Goal: Task Accomplishment & Management: Manage account settings

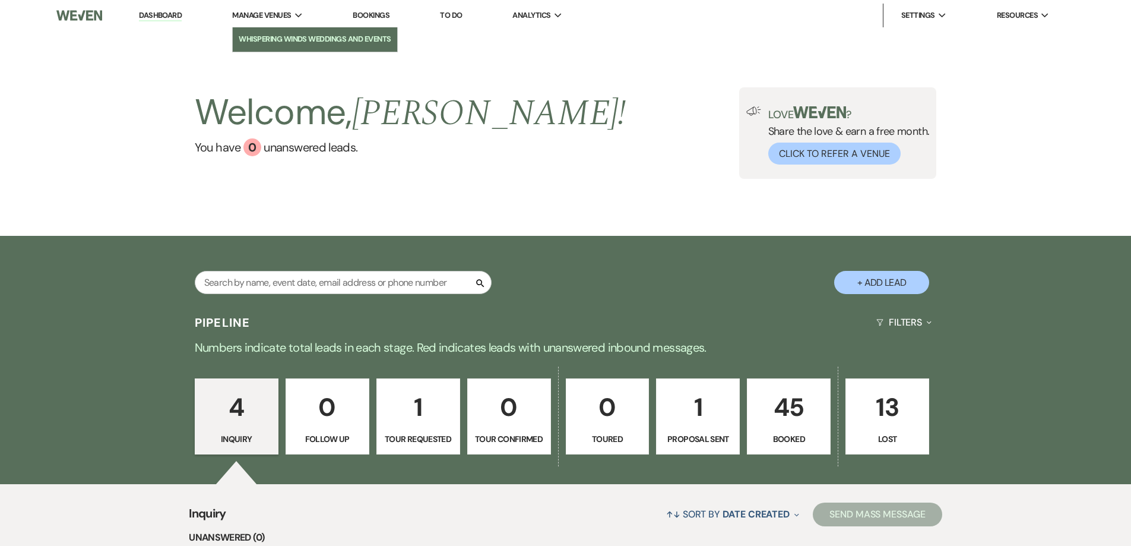
click at [277, 35] on li "Whispering Winds Weddings and Events" at bounding box center [315, 39] width 153 height 12
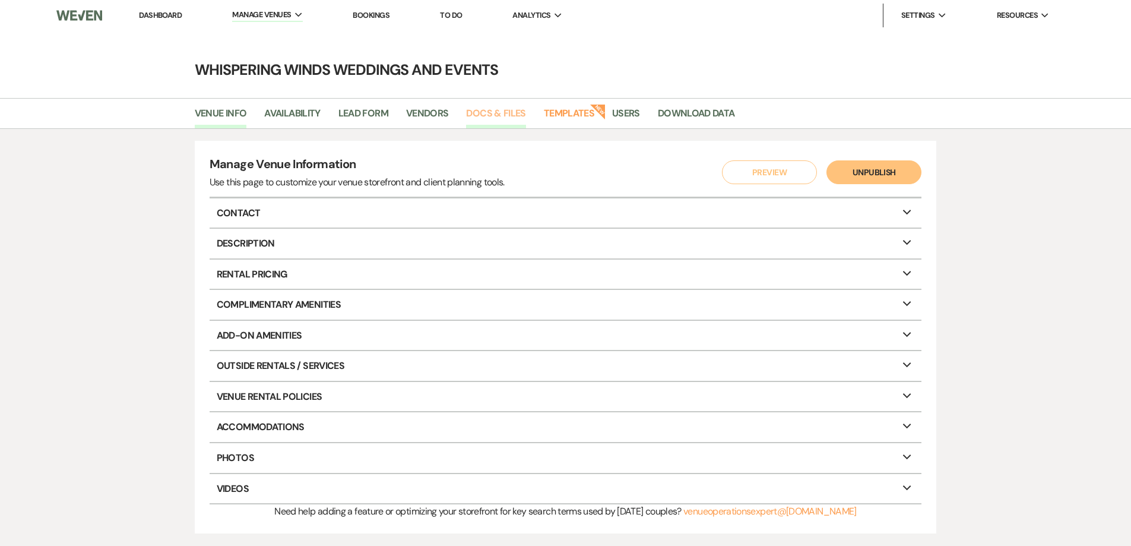
click at [488, 111] on link "Docs & Files" at bounding box center [495, 117] width 59 height 23
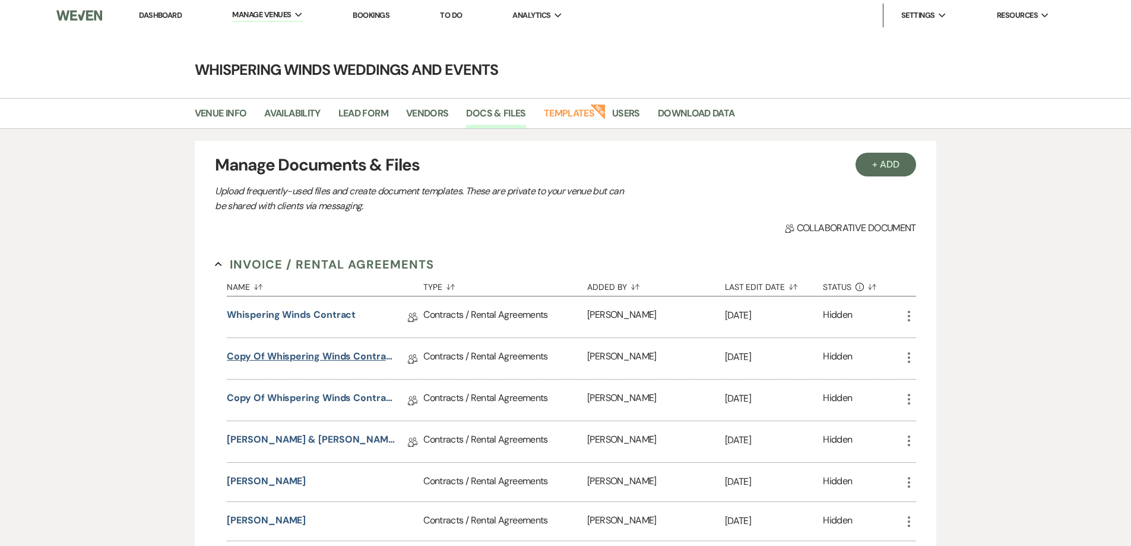
click at [357, 360] on link "Copy of Whispering Winds Contract 2024" at bounding box center [311, 358] width 169 height 18
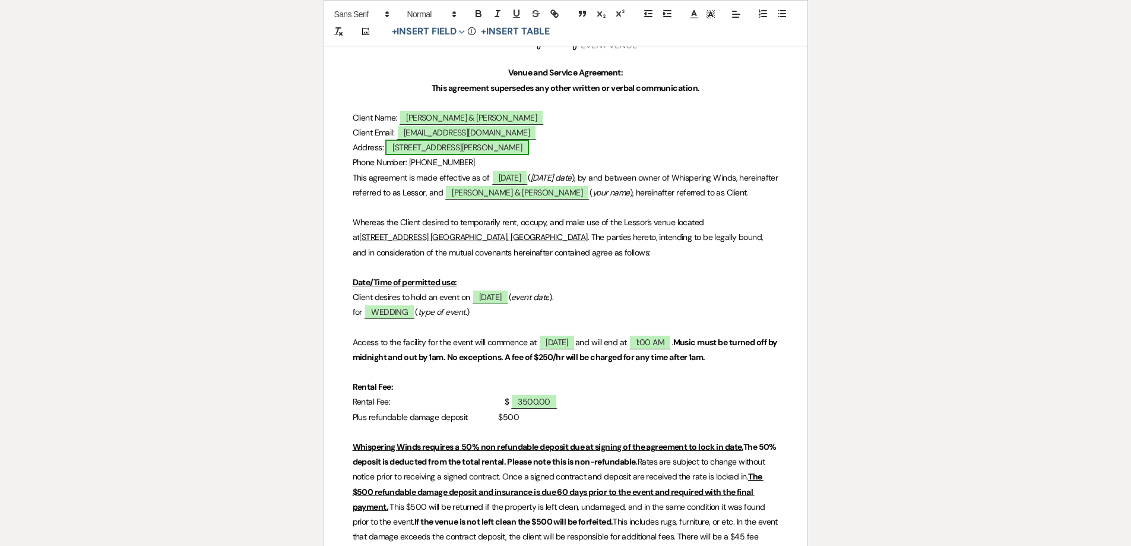
scroll to position [238, 0]
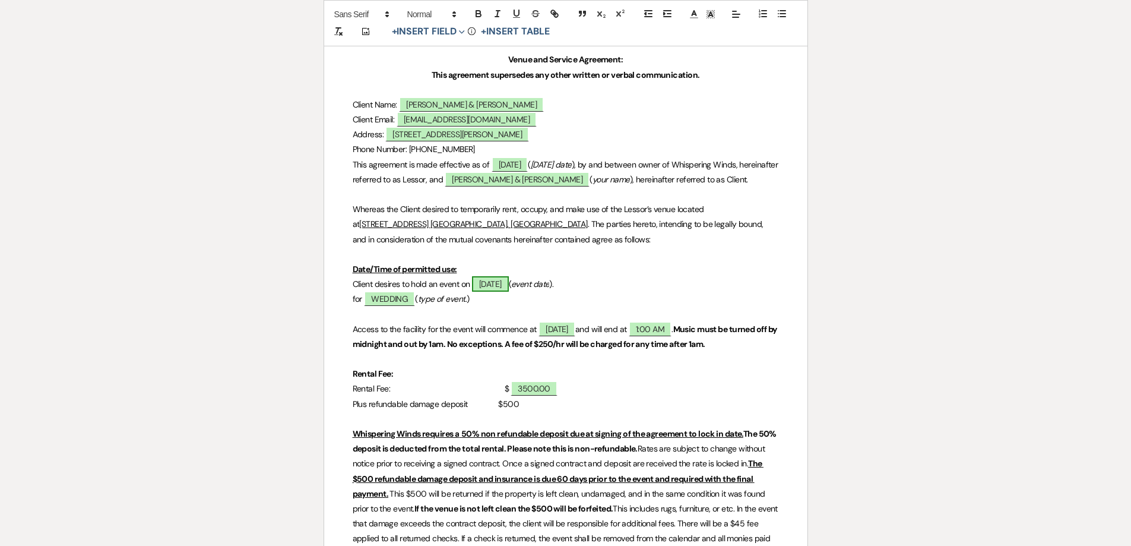
click at [509, 292] on span "[DATE]" at bounding box center [490, 283] width 37 height 15
select select "owner"
select select "Date"
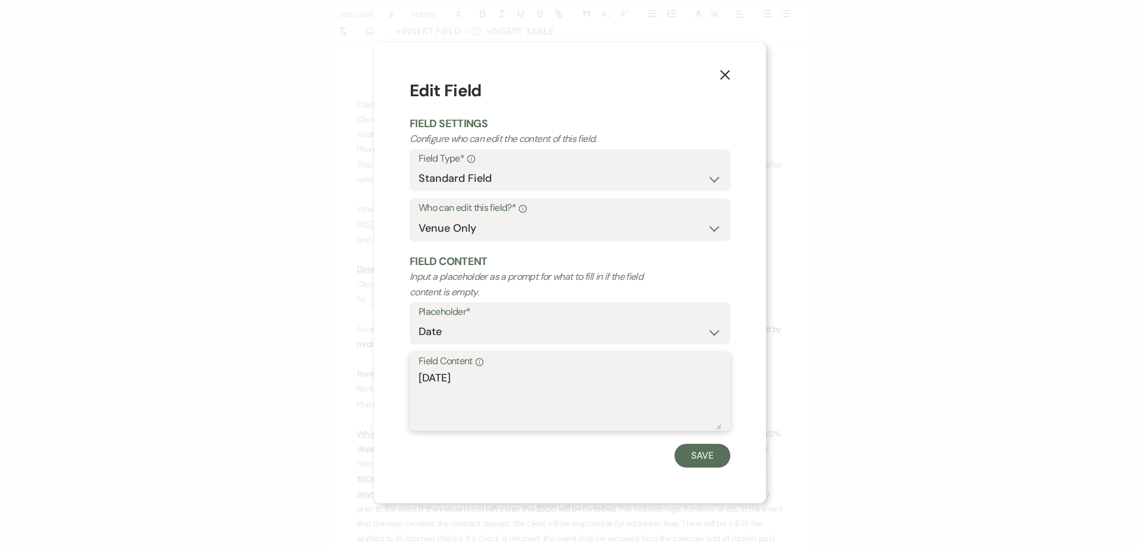
click at [466, 378] on textarea "[DATE]" at bounding box center [570, 399] width 303 height 59
type textarea "[DATE]"
click at [700, 453] on button "Save" at bounding box center [703, 456] width 56 height 24
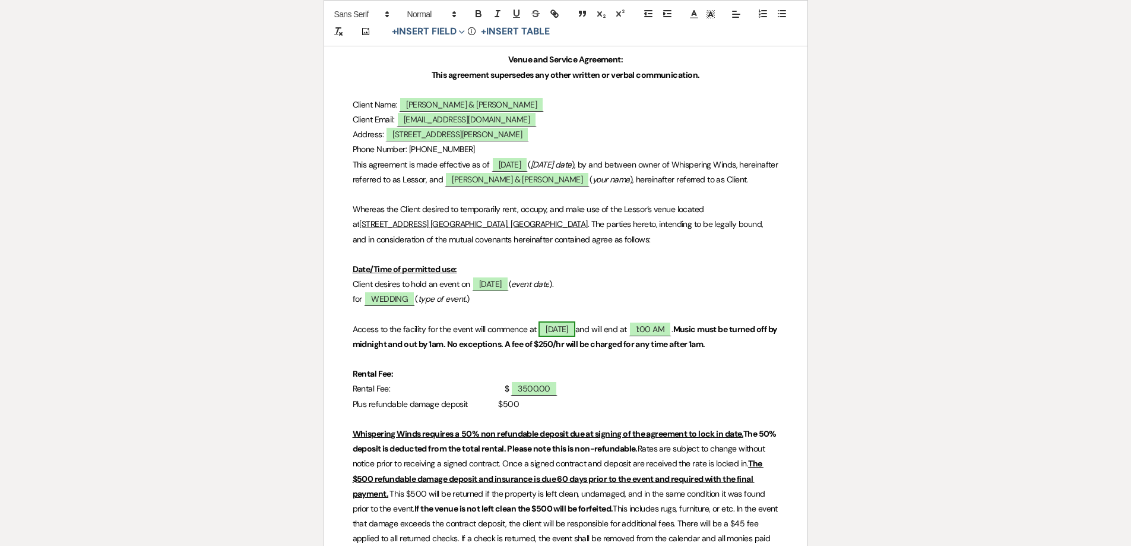
click at [568, 337] on span "[DATE]" at bounding box center [557, 328] width 37 height 15
select select "owner"
select select "Time"
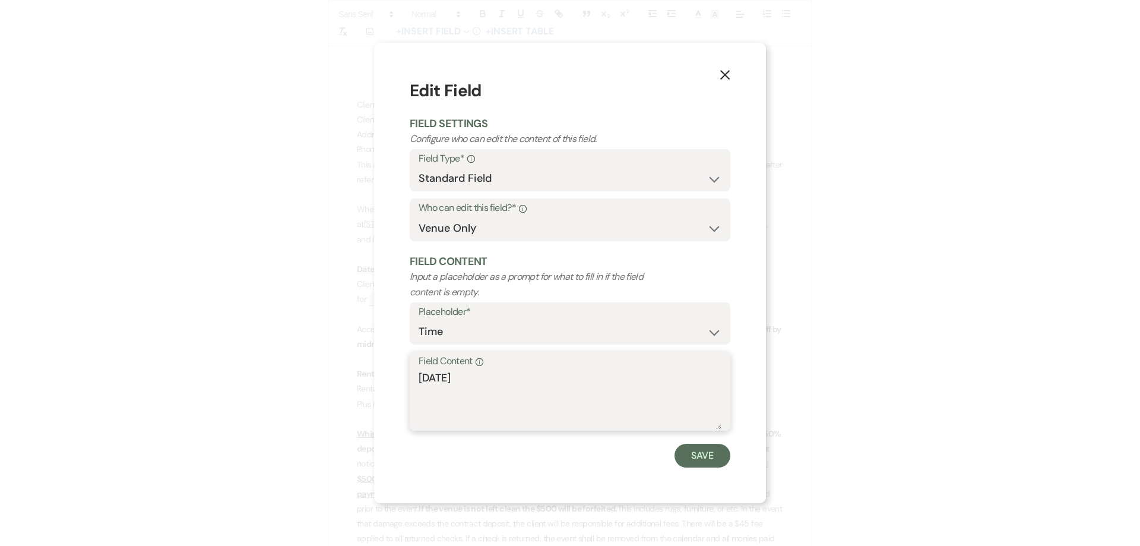
click at [463, 376] on textarea "[DATE]" at bounding box center [570, 399] width 303 height 59
type textarea "[DATE]"
click at [707, 458] on button "Save" at bounding box center [703, 456] width 56 height 24
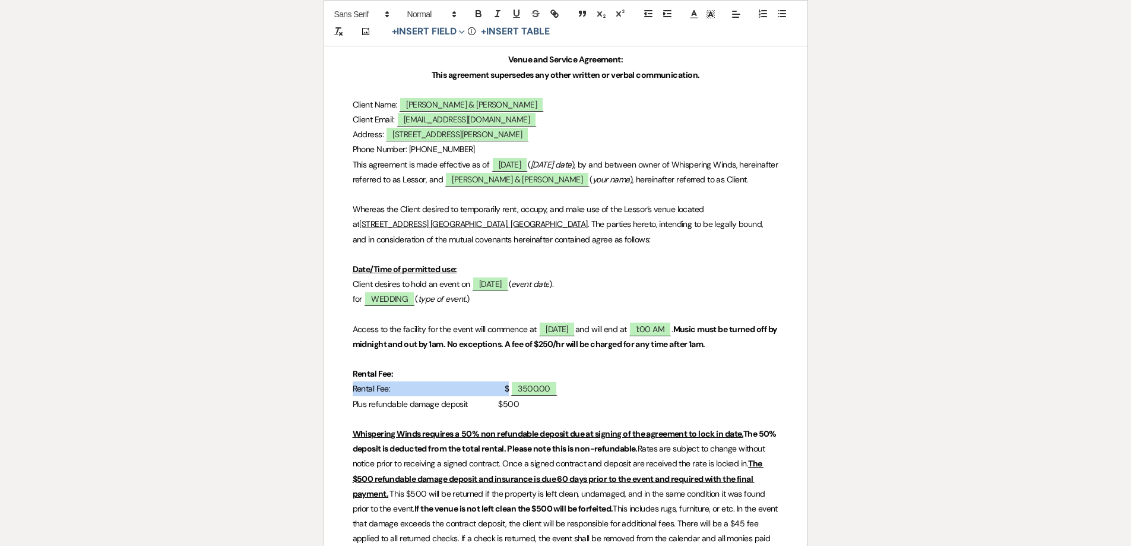
drag, startPoint x: 530, startPoint y: 403, endPoint x: 454, endPoint y: 394, distance: 76.6
click at [533, 396] on span "3500.00" at bounding box center [534, 388] width 46 height 15
select select "owner"
select select "Amount"
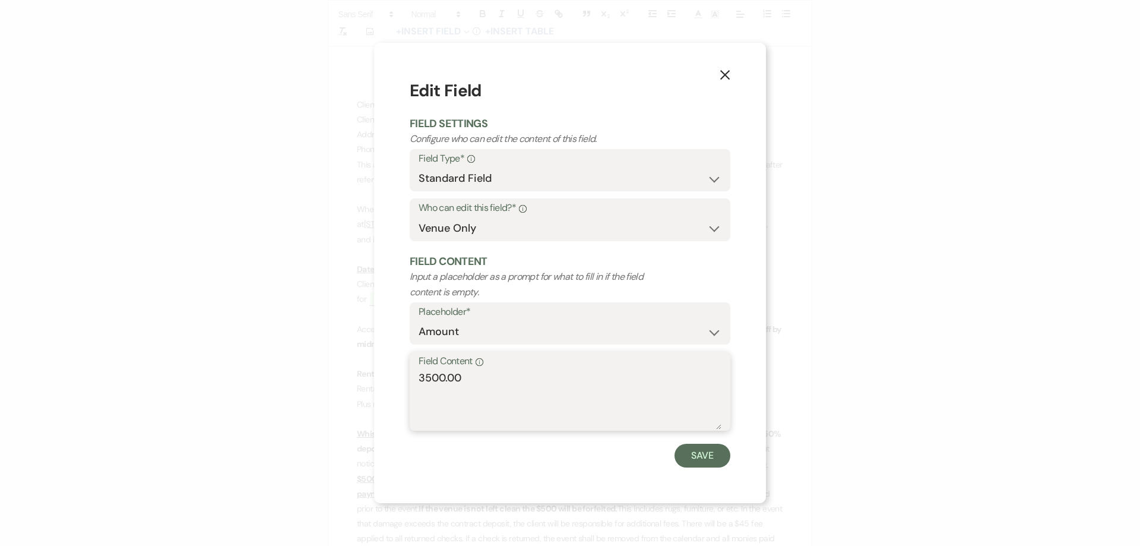
click at [317, 351] on div "X Edit Field Field Settings Configure who can edit the content of this field. F…" at bounding box center [570, 273] width 1140 height 546
type textarea "2000.00"
click at [698, 456] on button "Save" at bounding box center [703, 456] width 56 height 24
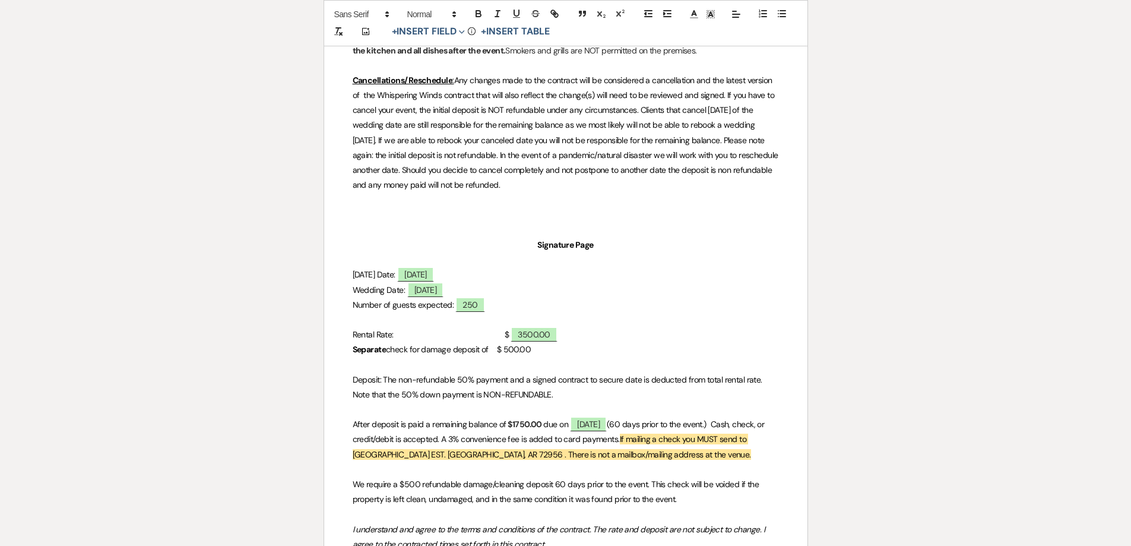
scroll to position [2197, 0]
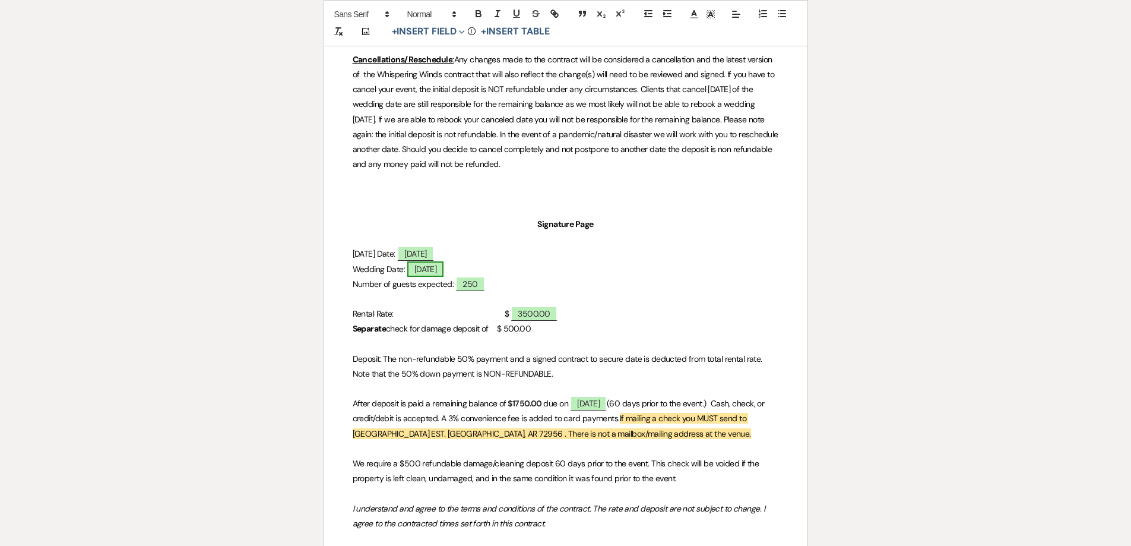
click at [436, 273] on span "[DATE]" at bounding box center [425, 268] width 37 height 15
select select "owner"
select select "Date"
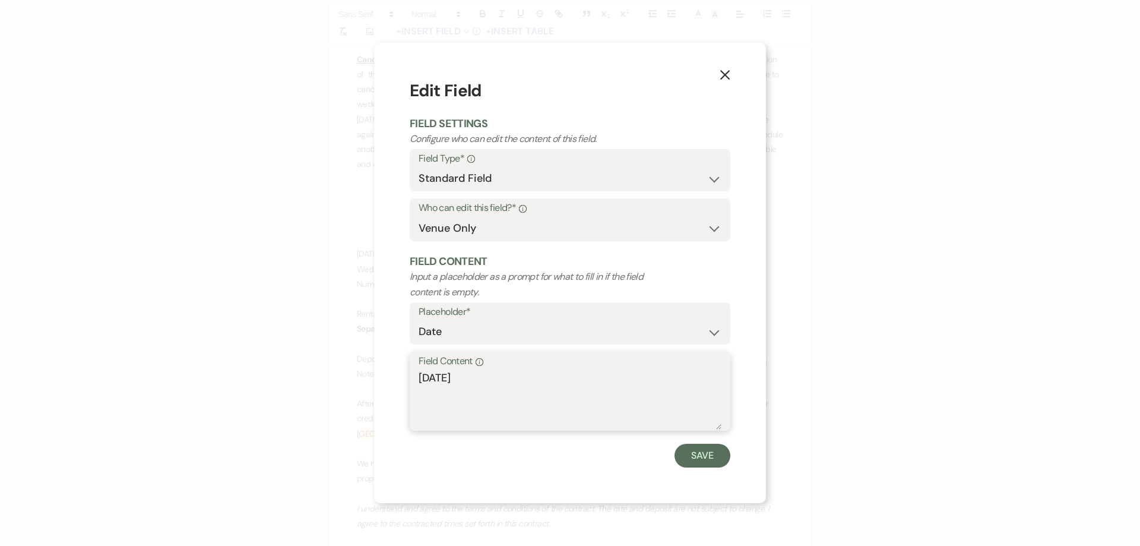
click at [461, 375] on textarea "[DATE]" at bounding box center [570, 399] width 303 height 59
type textarea "[DATE]"
click at [697, 455] on button "Save" at bounding box center [703, 456] width 56 height 24
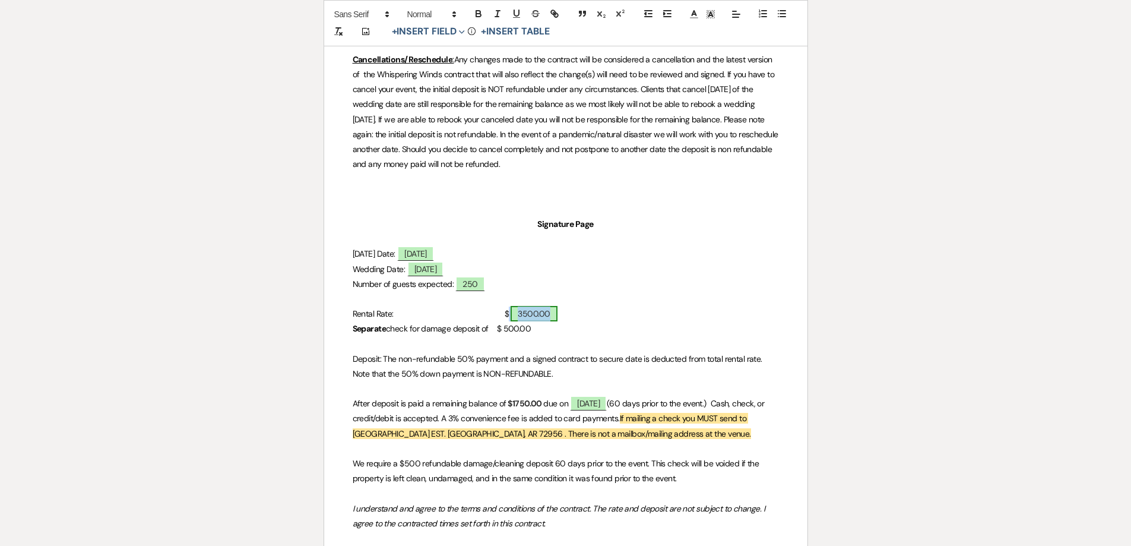
click at [537, 318] on span "3500.00" at bounding box center [534, 313] width 46 height 15
select select "owner"
select select "Amount"
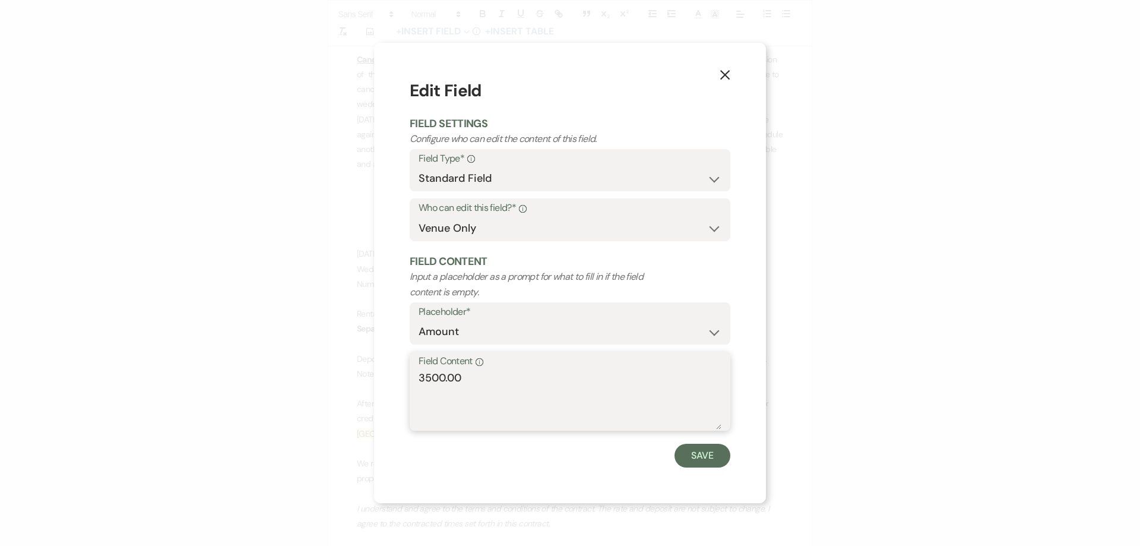
drag, startPoint x: 470, startPoint y: 381, endPoint x: 302, endPoint y: 342, distance: 172.6
click at [370, 360] on div "X Edit Field Field Settings Configure who can edit the content of this field. F…" at bounding box center [570, 273] width 1140 height 546
type textarea "2000.00"
click at [696, 458] on button "Save" at bounding box center [703, 456] width 56 height 24
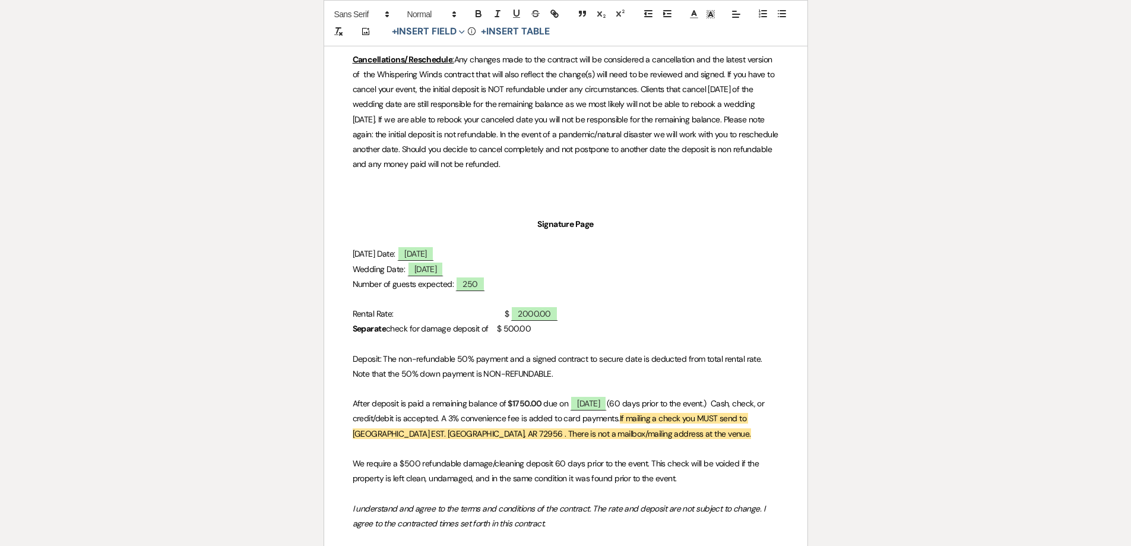
click at [542, 403] on strong "$1750.00" at bounding box center [525, 403] width 34 height 11
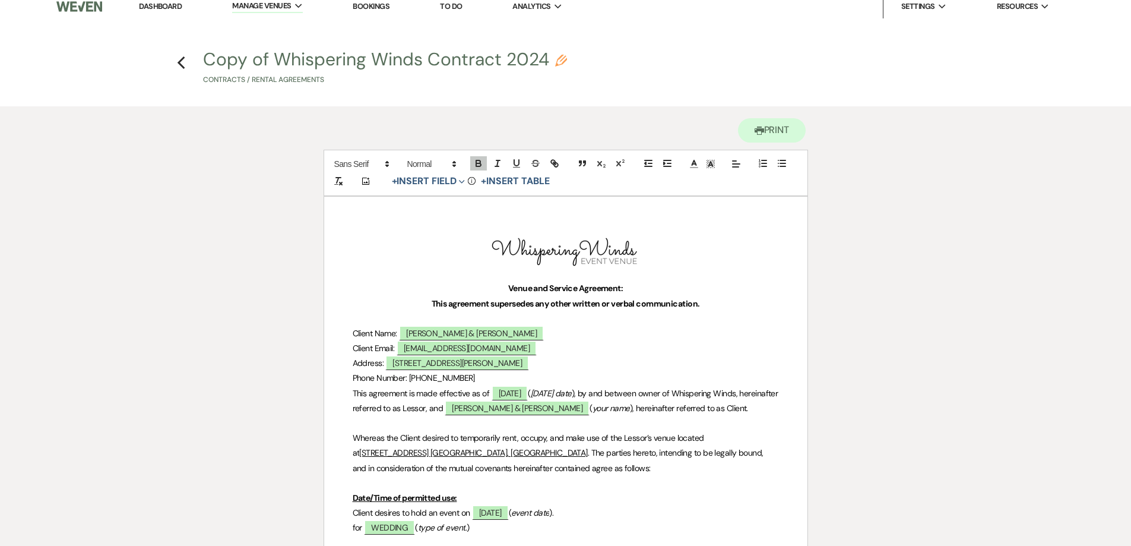
scroll to position [0, 0]
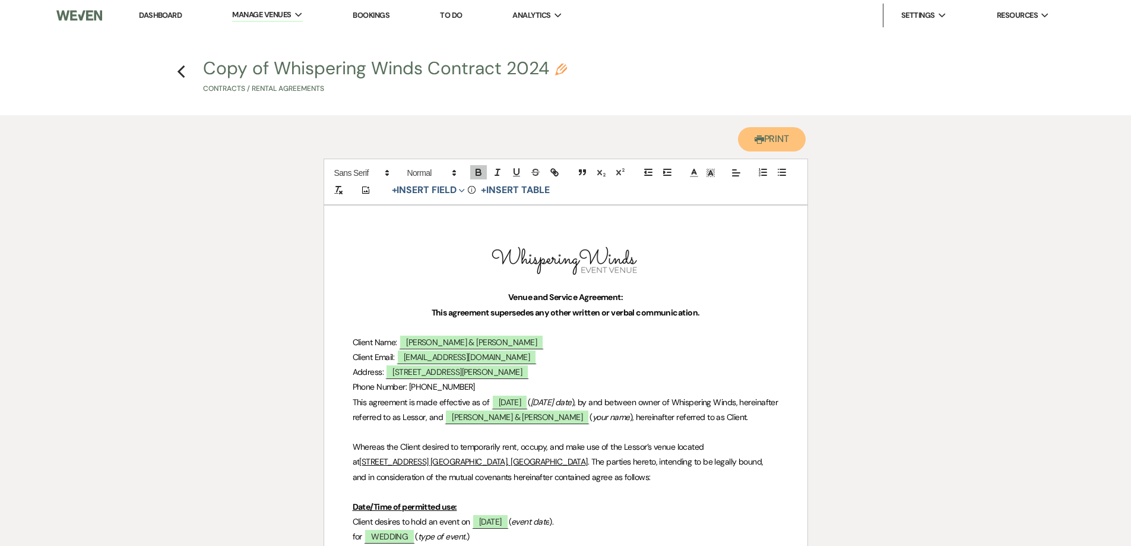
click at [768, 140] on button "Printer Print" at bounding box center [772, 139] width 68 height 24
click at [359, 12] on link "Bookings" at bounding box center [371, 15] width 37 height 10
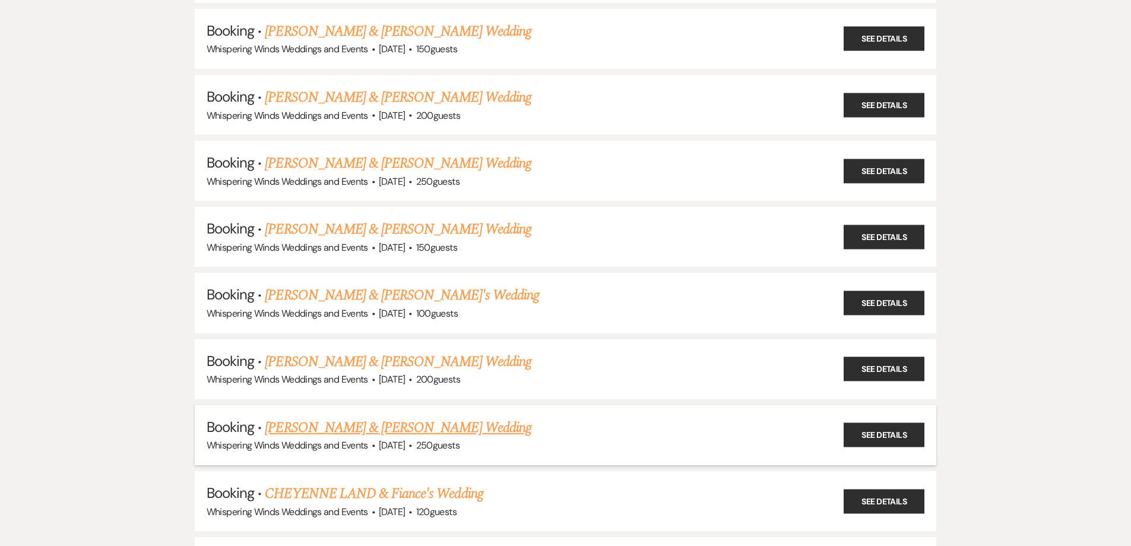
scroll to position [534, 0]
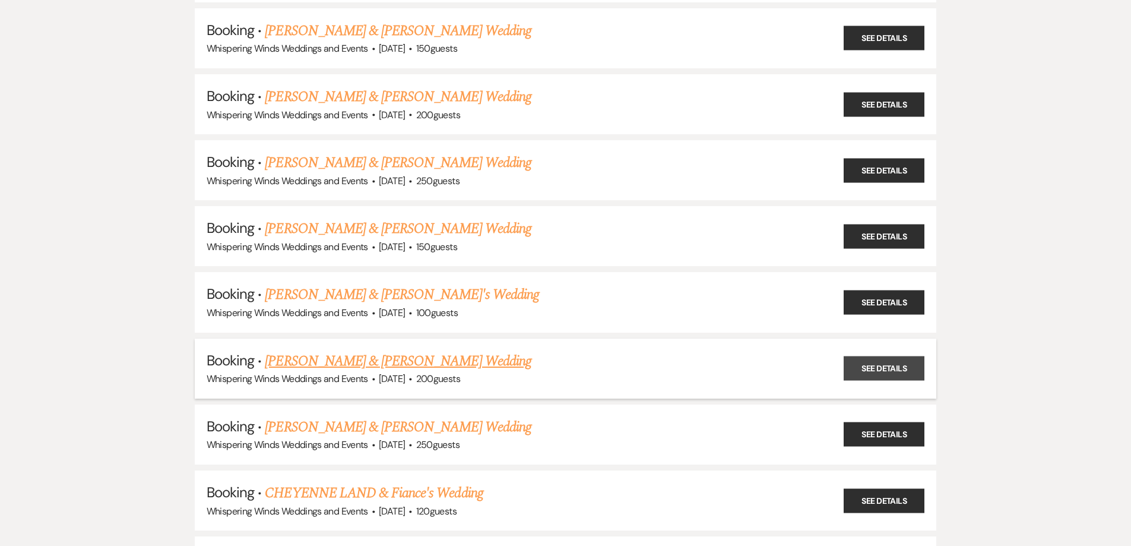
click at [868, 365] on link "See Details" at bounding box center [884, 368] width 81 height 24
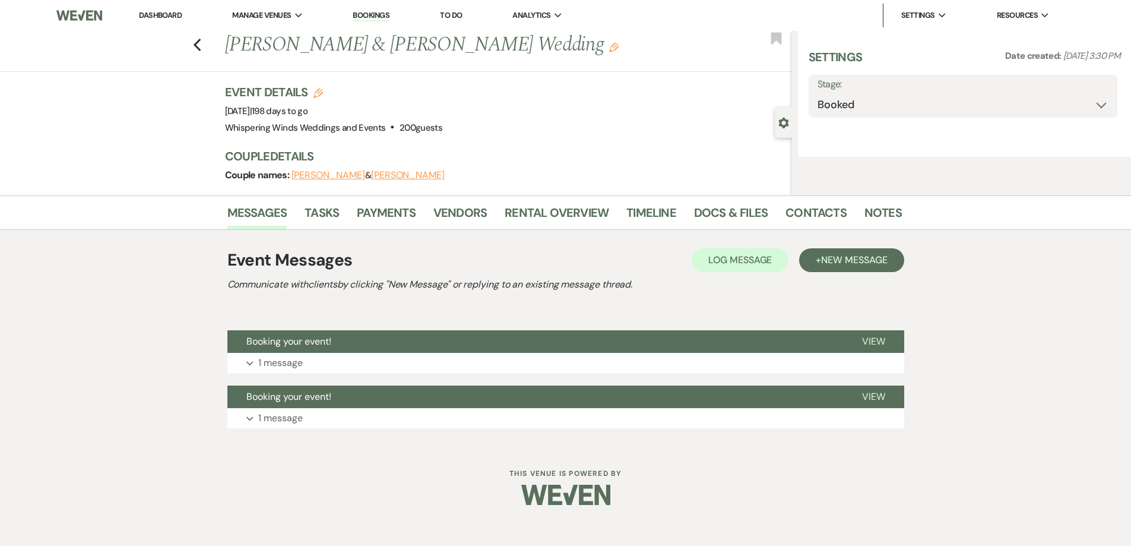
select select "22"
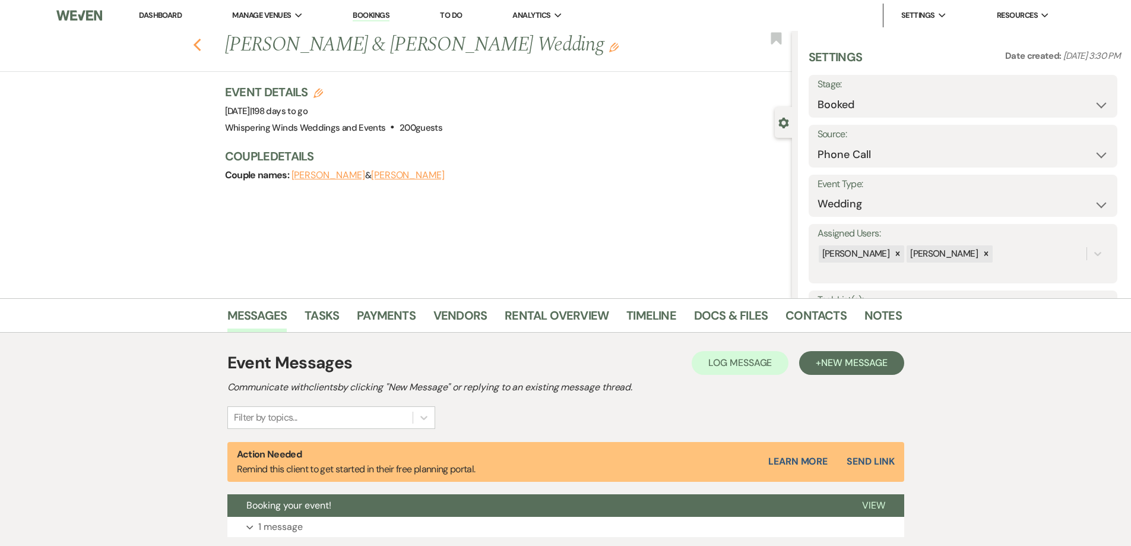
click at [197, 43] on icon "Previous" at bounding box center [197, 45] width 9 height 14
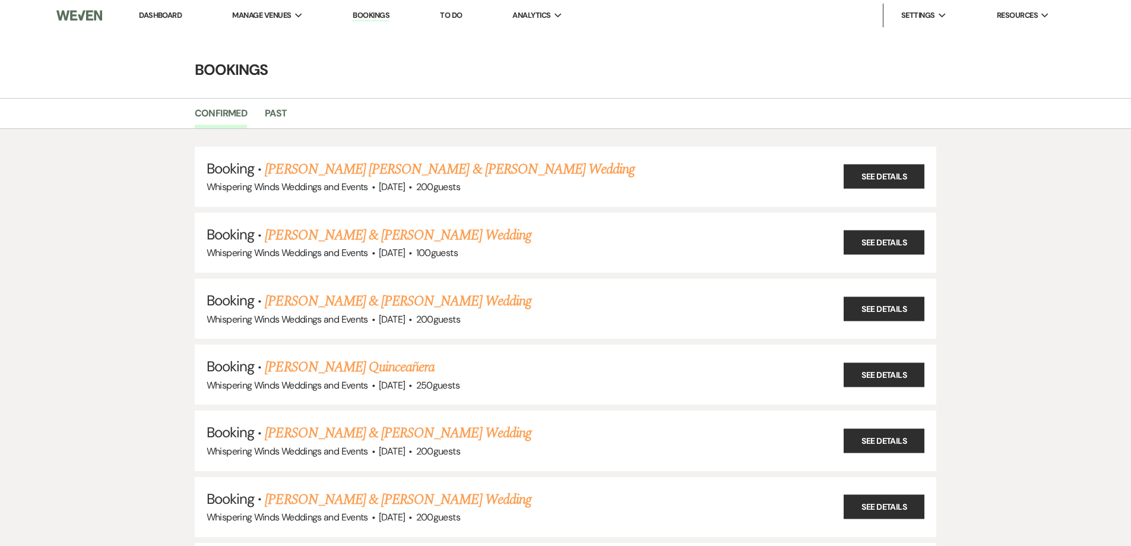
scroll to position [534, 0]
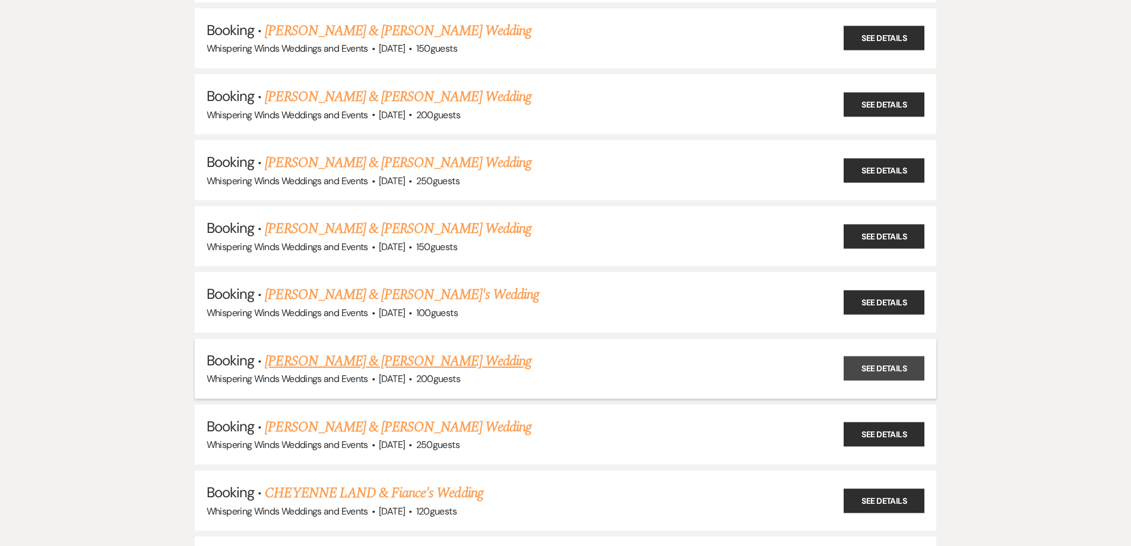
click at [878, 370] on link "See Details" at bounding box center [884, 368] width 81 height 24
select select "22"
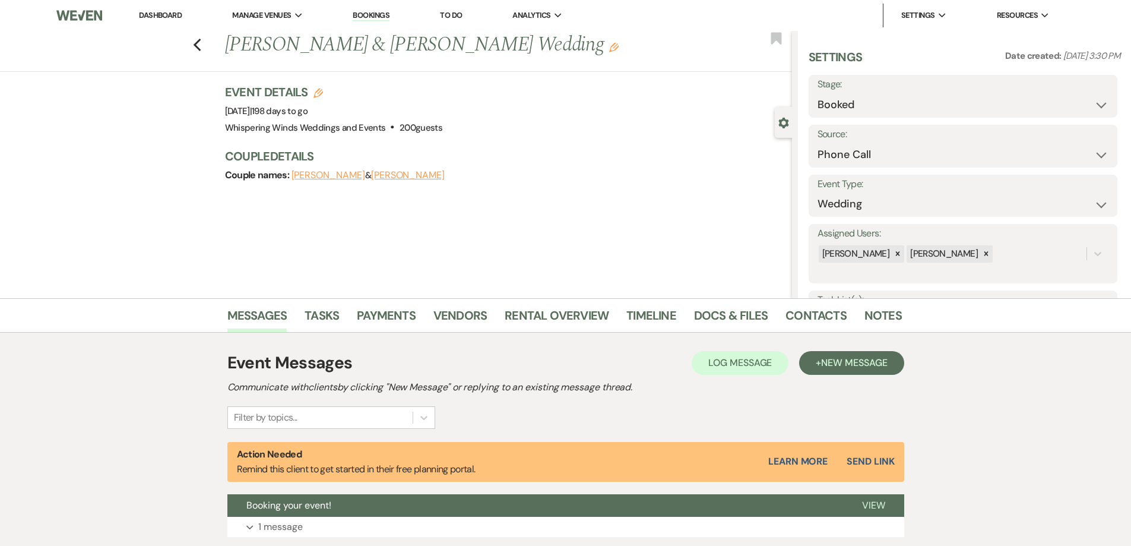
click at [320, 92] on use "button" at bounding box center [319, 93] width 10 height 10
select select "679"
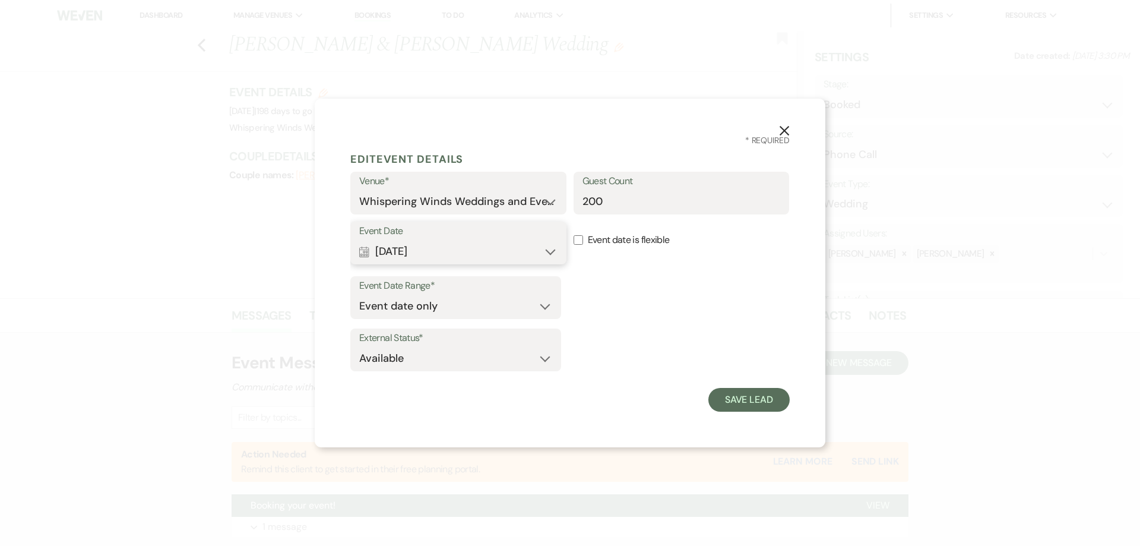
click at [365, 255] on icon "Calendar" at bounding box center [364, 251] width 10 height 11
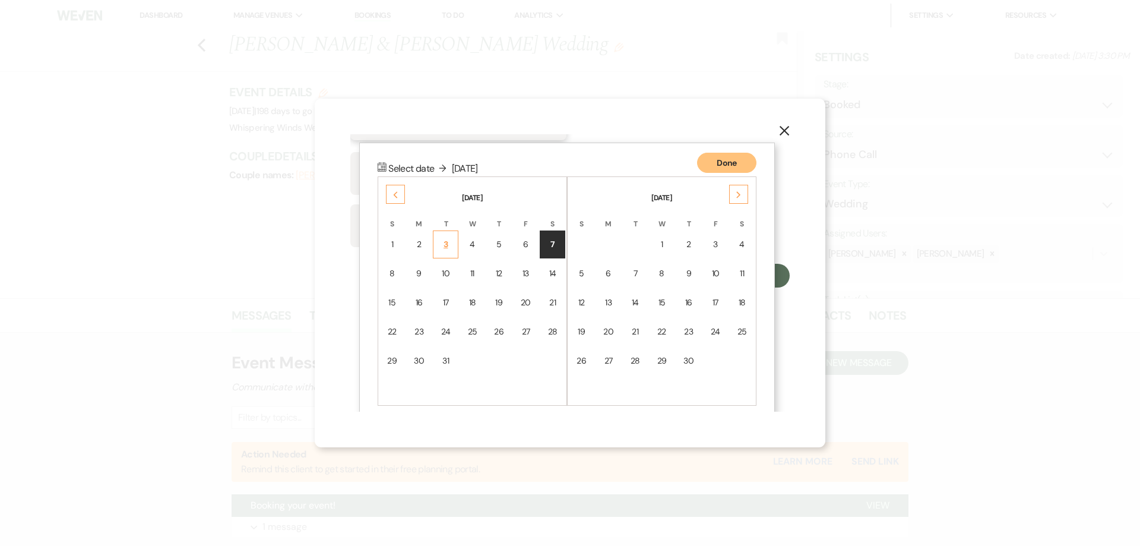
scroll to position [135, 0]
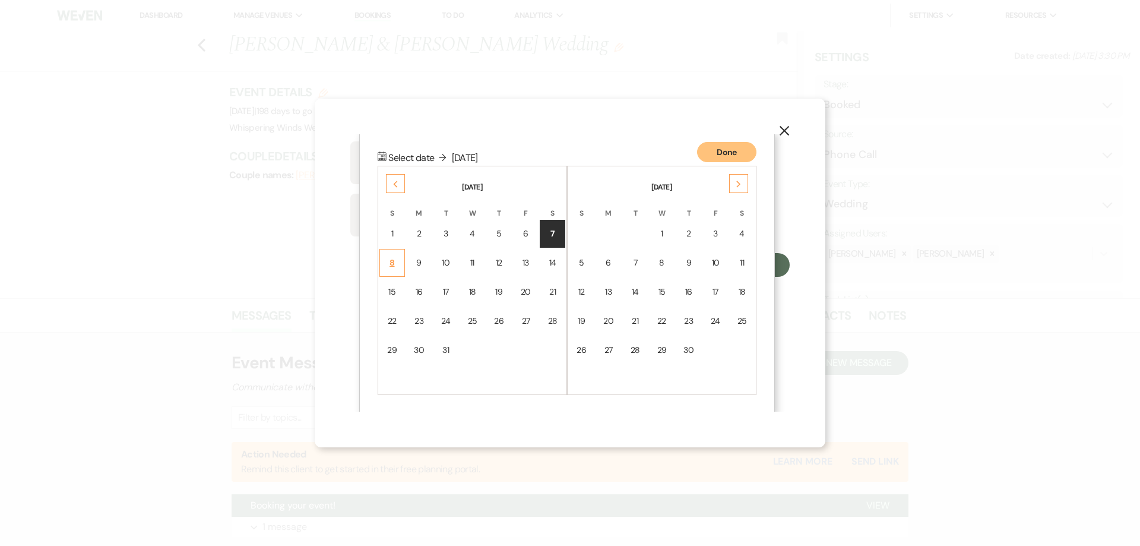
click at [394, 262] on div "8" at bounding box center [392, 263] width 10 height 12
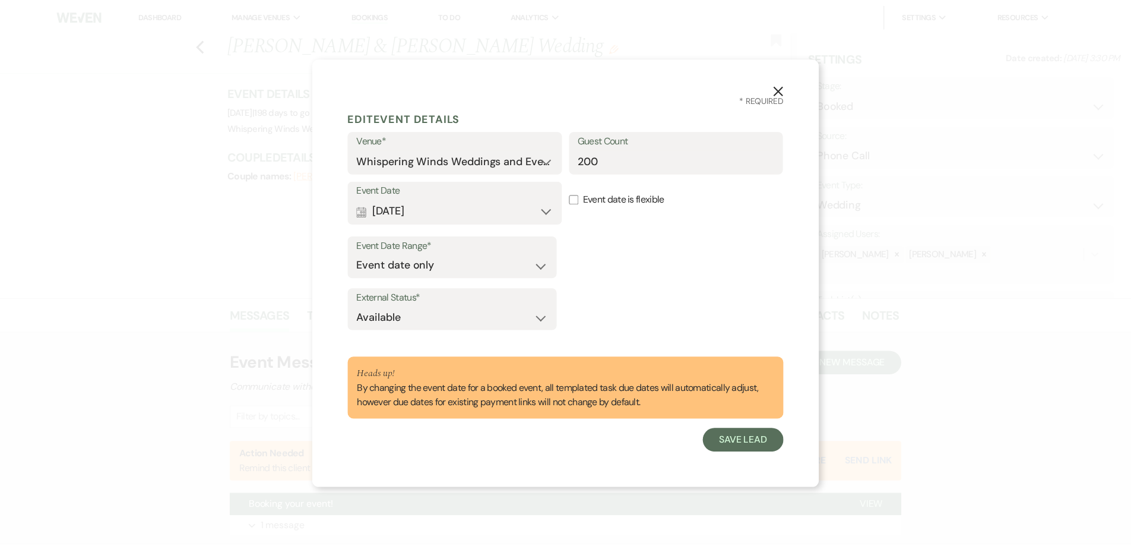
scroll to position [0, 0]
click at [735, 444] on button "Save Lead" at bounding box center [748, 441] width 81 height 24
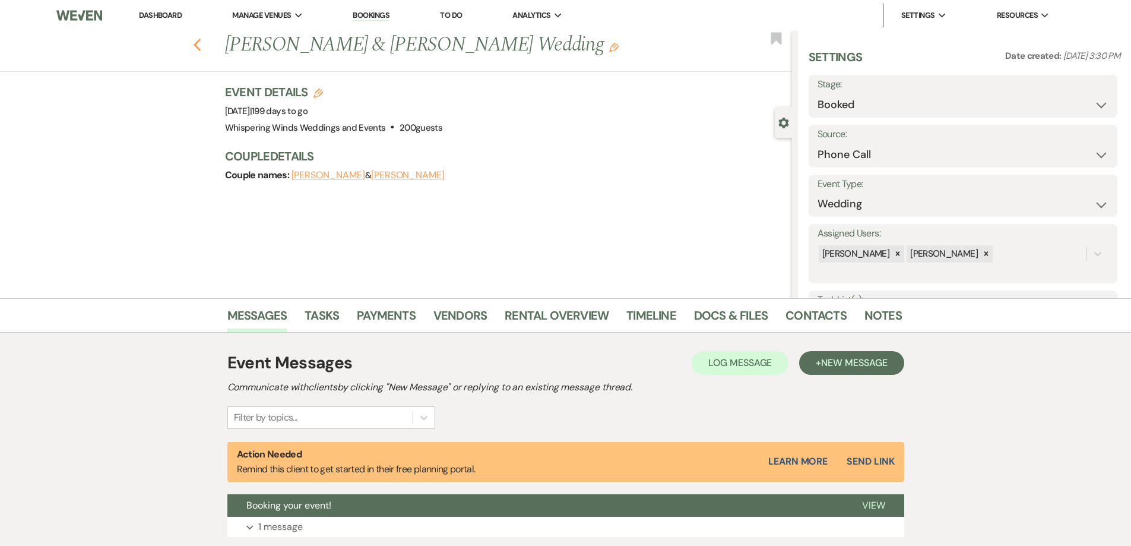
click at [202, 46] on icon "Previous" at bounding box center [197, 45] width 9 height 14
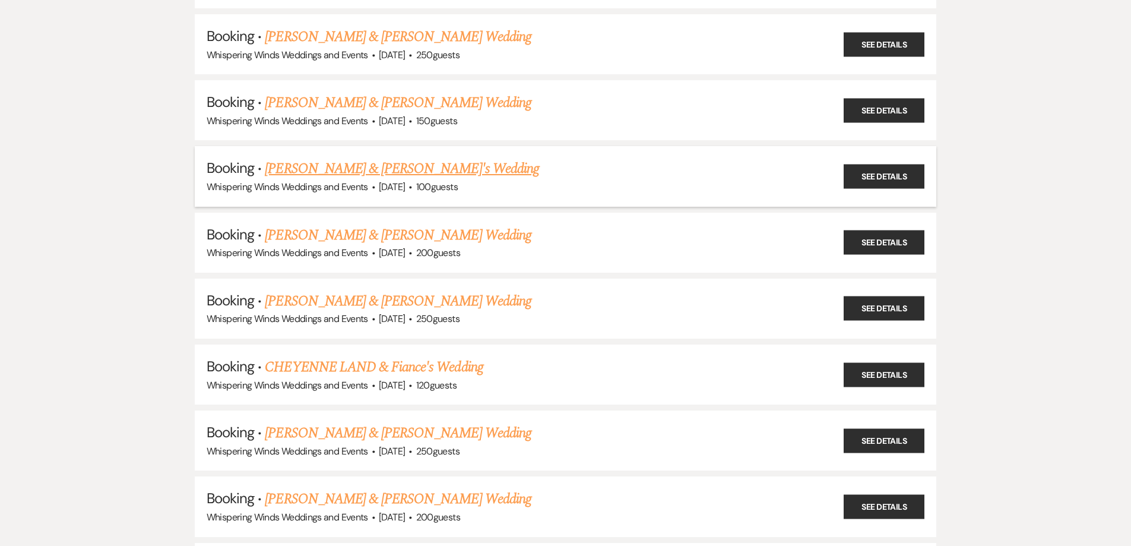
scroll to position [713, 0]
